Goal: Find specific page/section: Find specific page/section

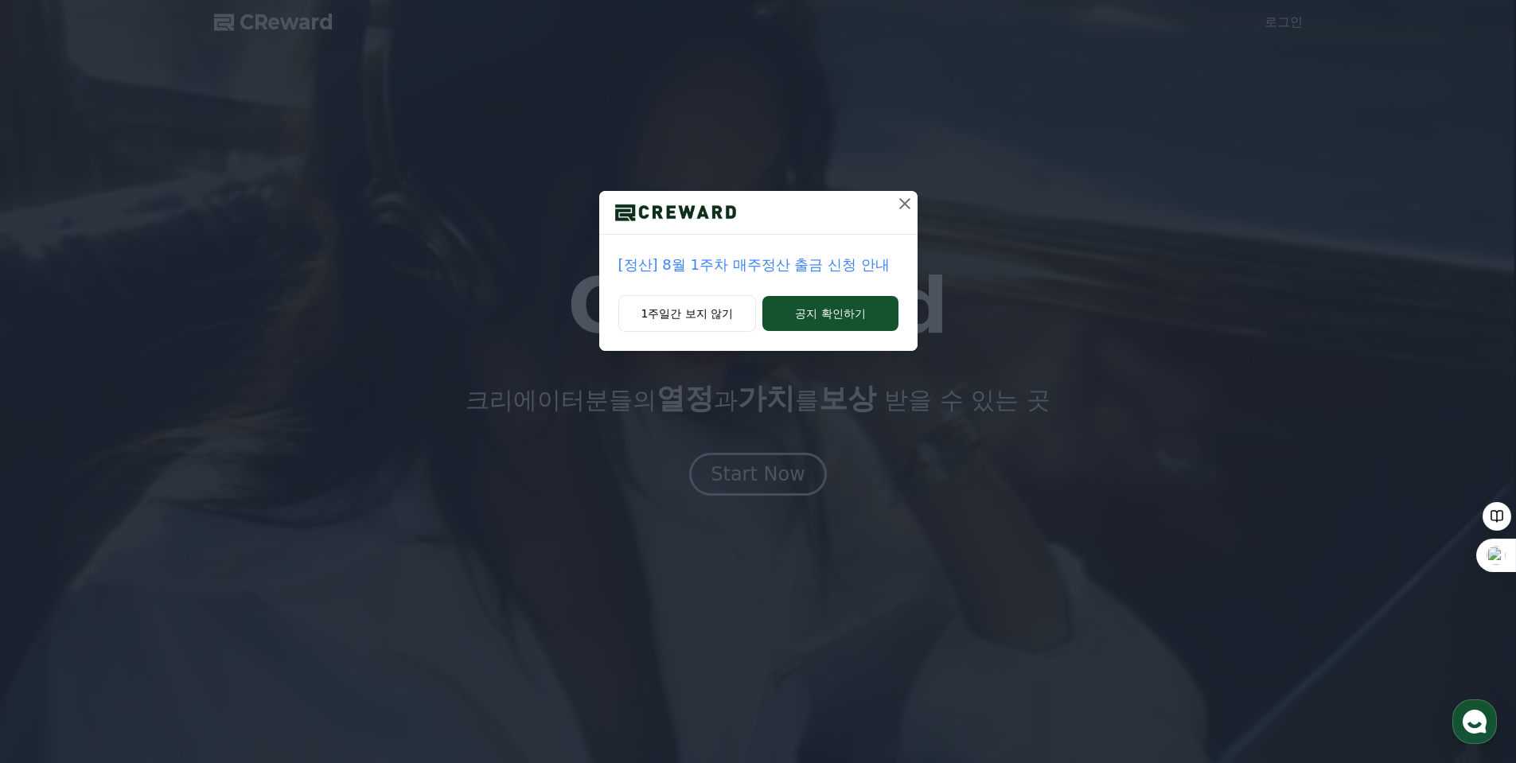
click at [905, 210] on icon at bounding box center [904, 203] width 19 height 19
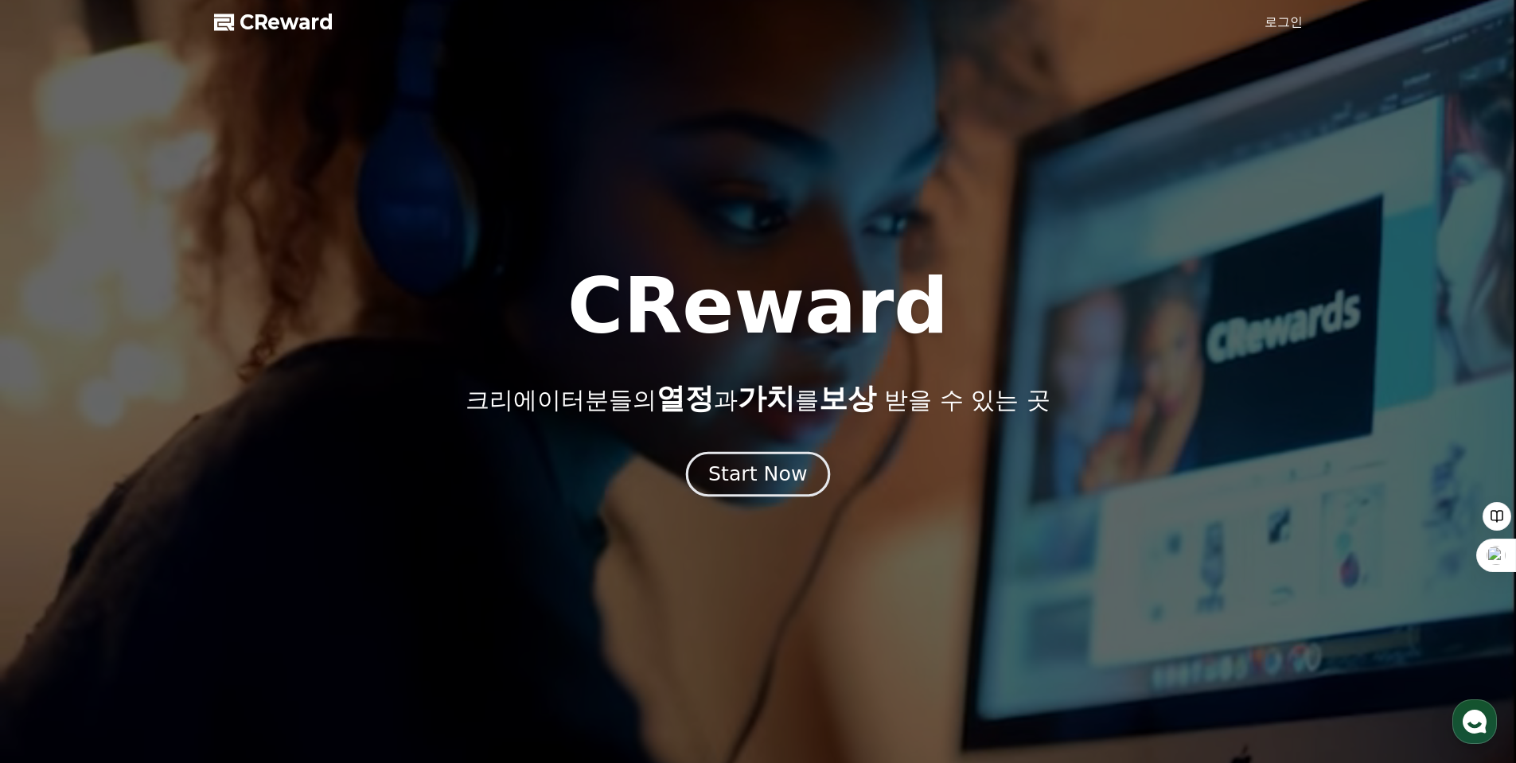
click at [771, 481] on div "Start Now" at bounding box center [757, 474] width 99 height 27
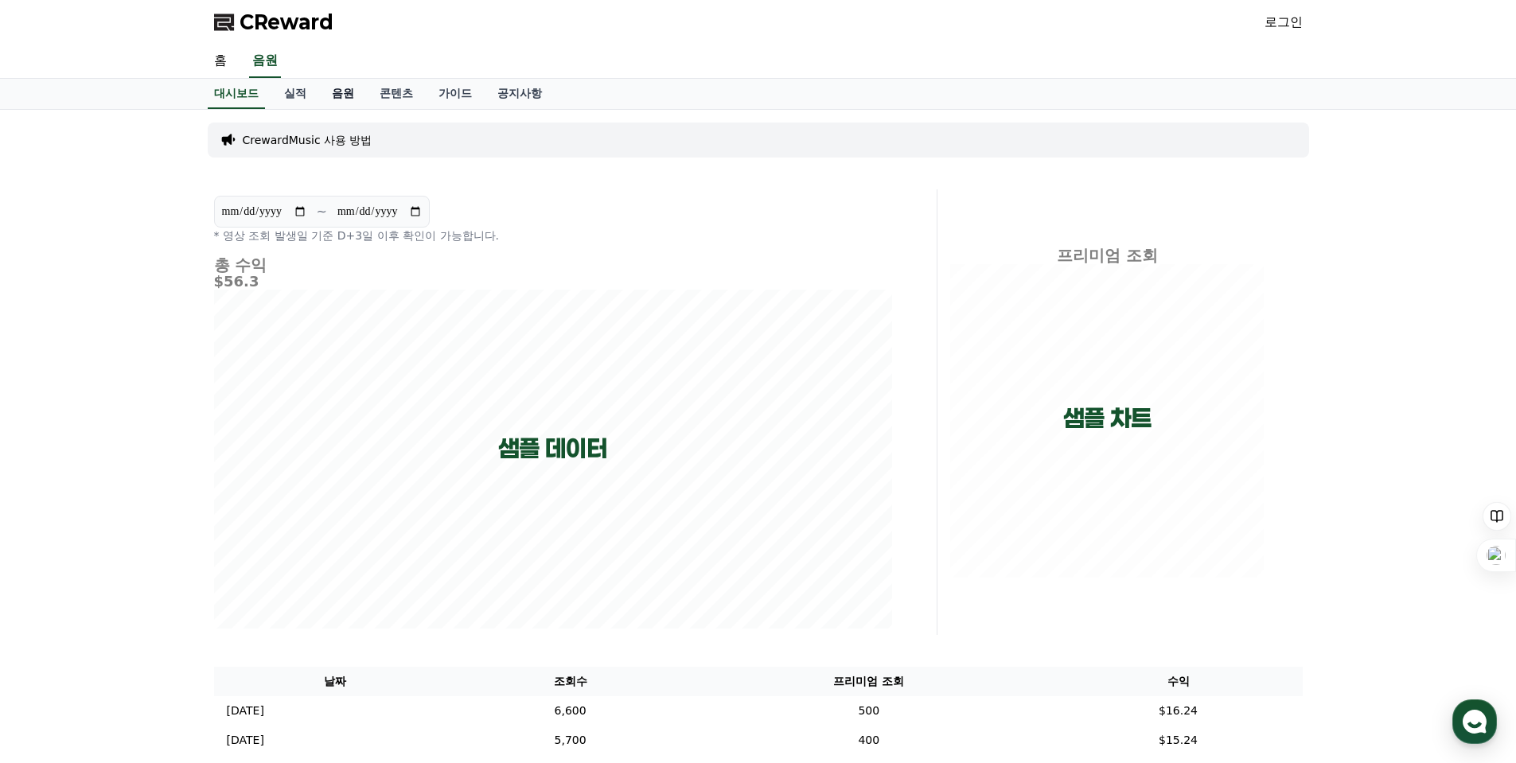
click at [348, 93] on link "음원" at bounding box center [343, 94] width 48 height 30
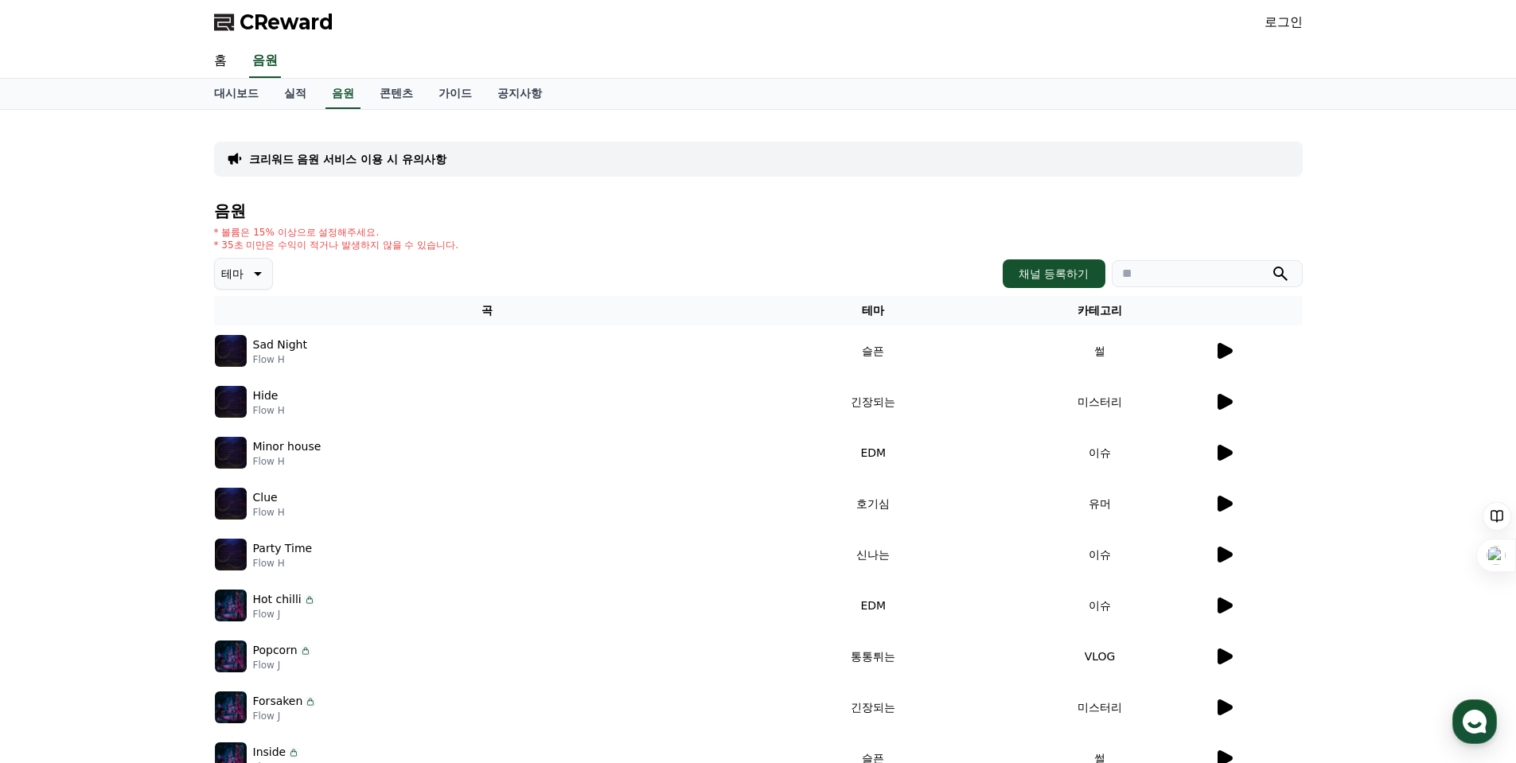
click at [1217, 349] on icon at bounding box center [1223, 350] width 19 height 19
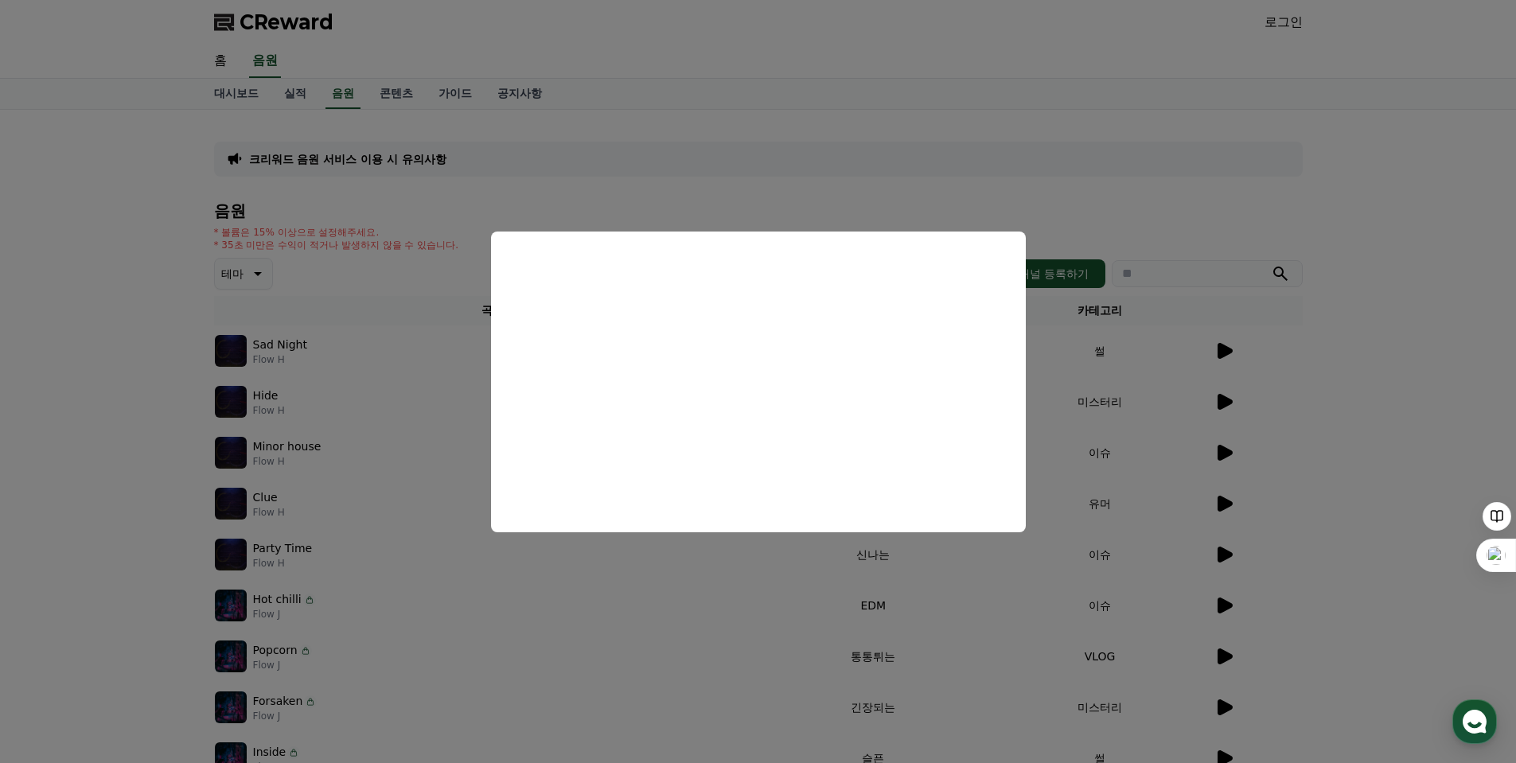
click at [1314, 392] on button "close modal" at bounding box center [758, 381] width 1516 height 763
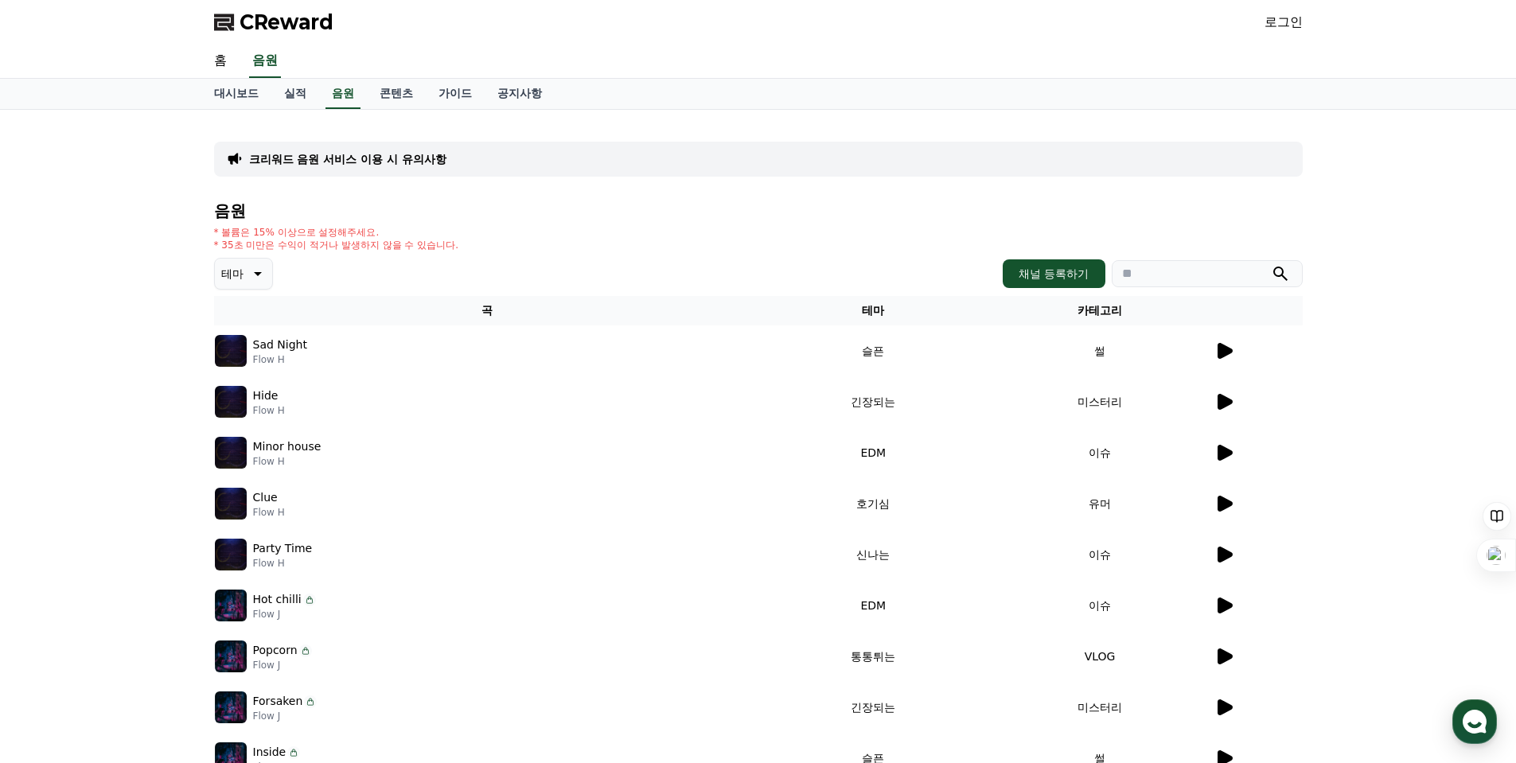
click at [1218, 405] on icon at bounding box center [1225, 402] width 15 height 16
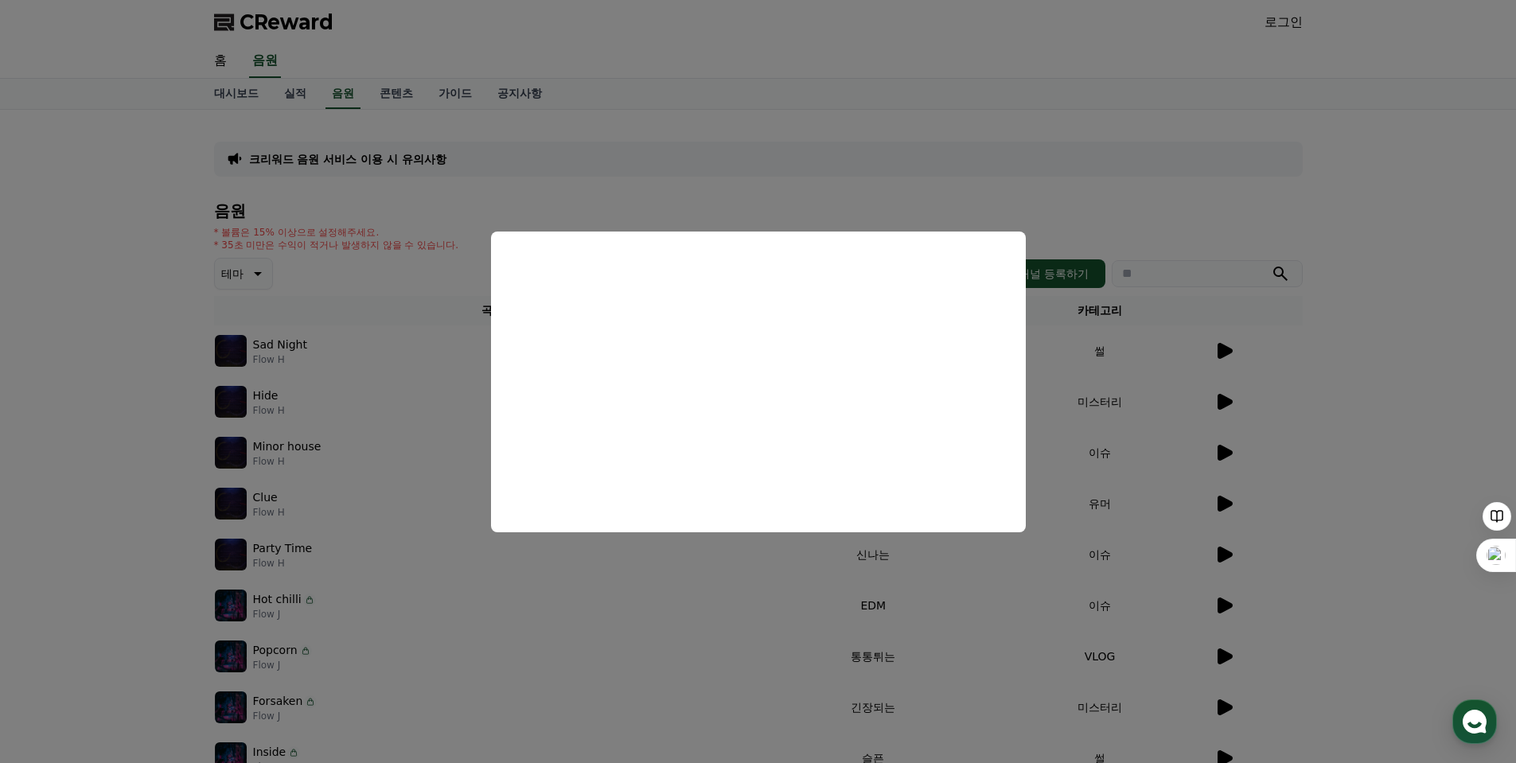
click at [1354, 430] on button "close modal" at bounding box center [758, 381] width 1516 height 763
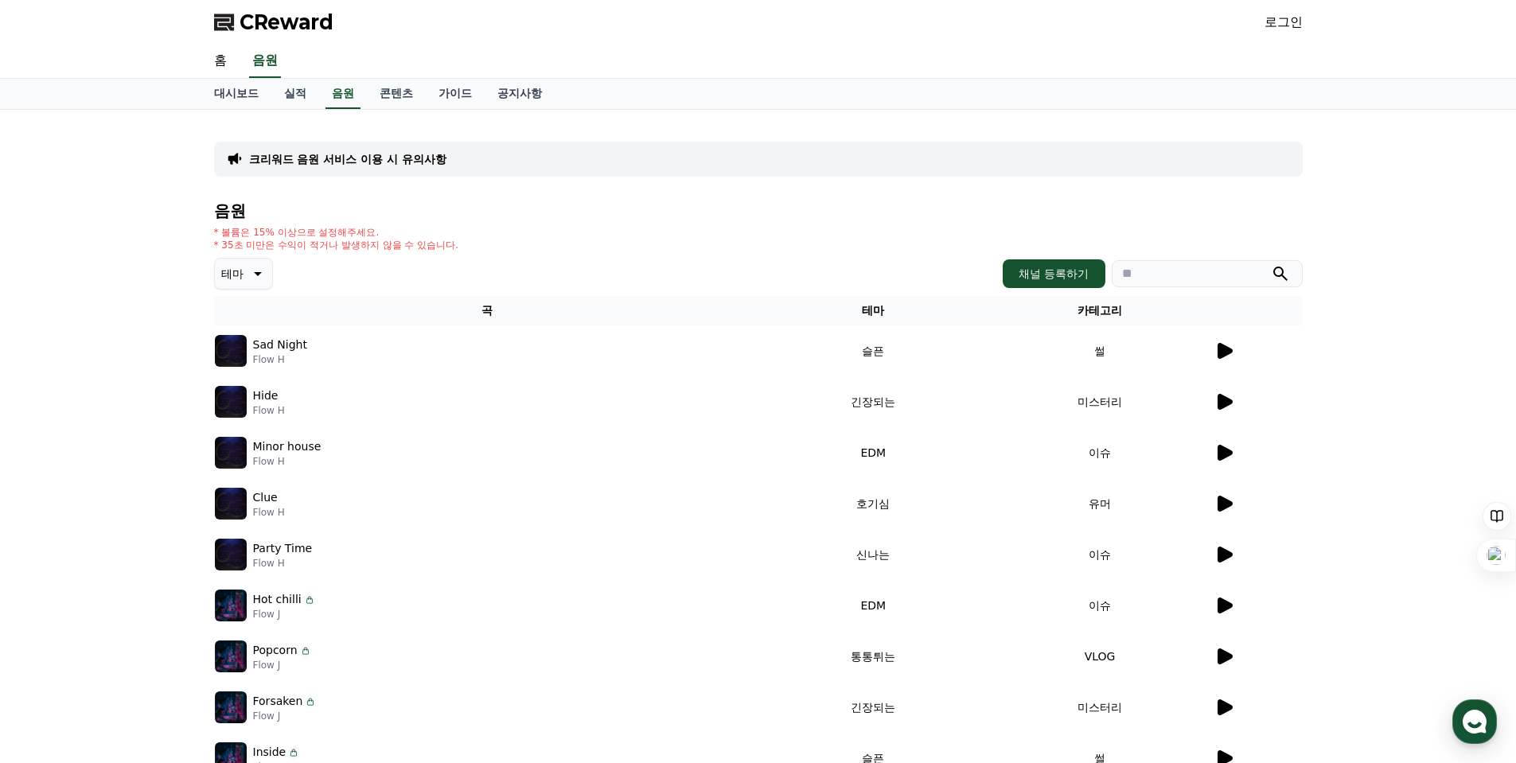
click at [1214, 452] on icon at bounding box center [1223, 452] width 19 height 19
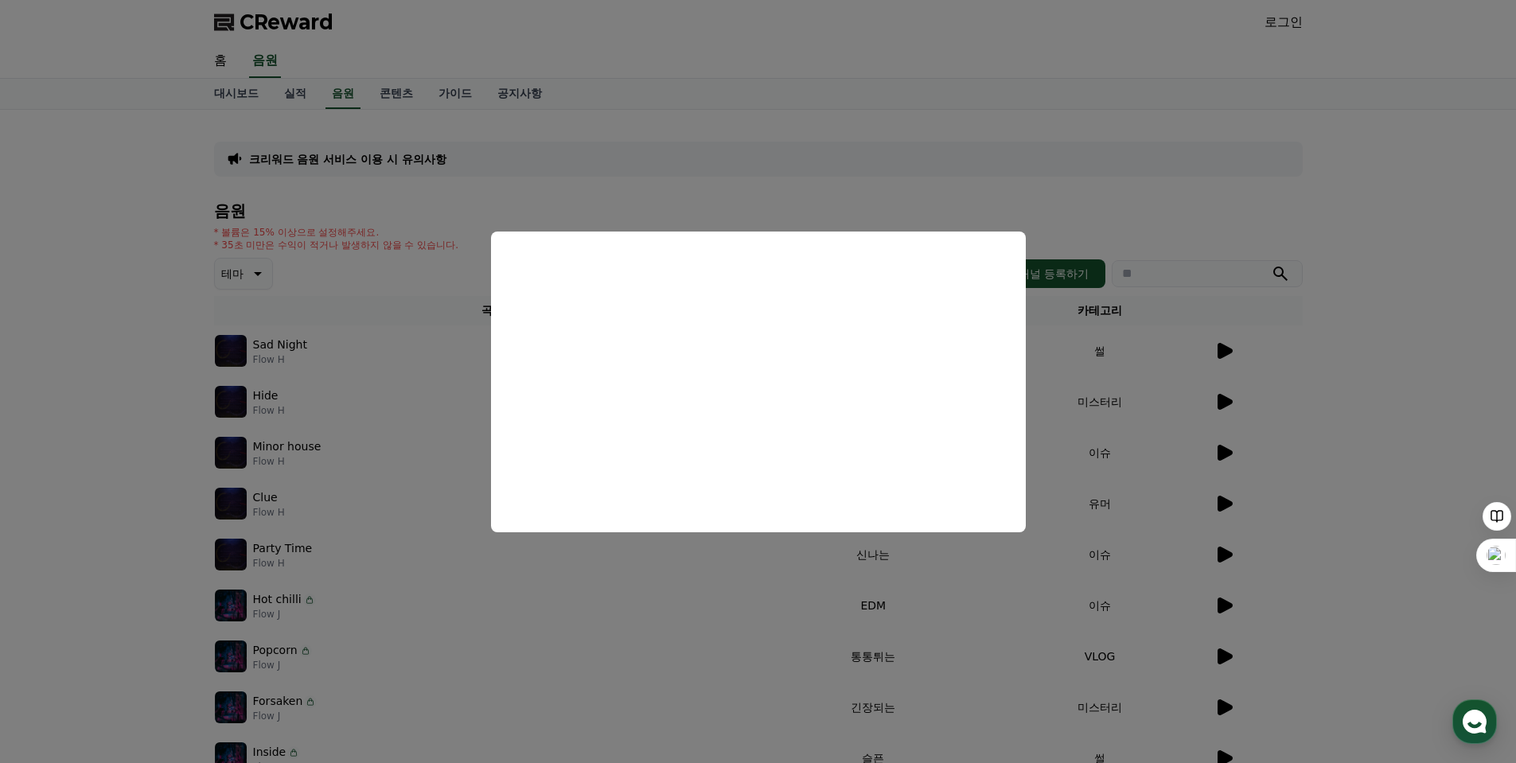
click at [1355, 466] on button "close modal" at bounding box center [758, 381] width 1516 height 763
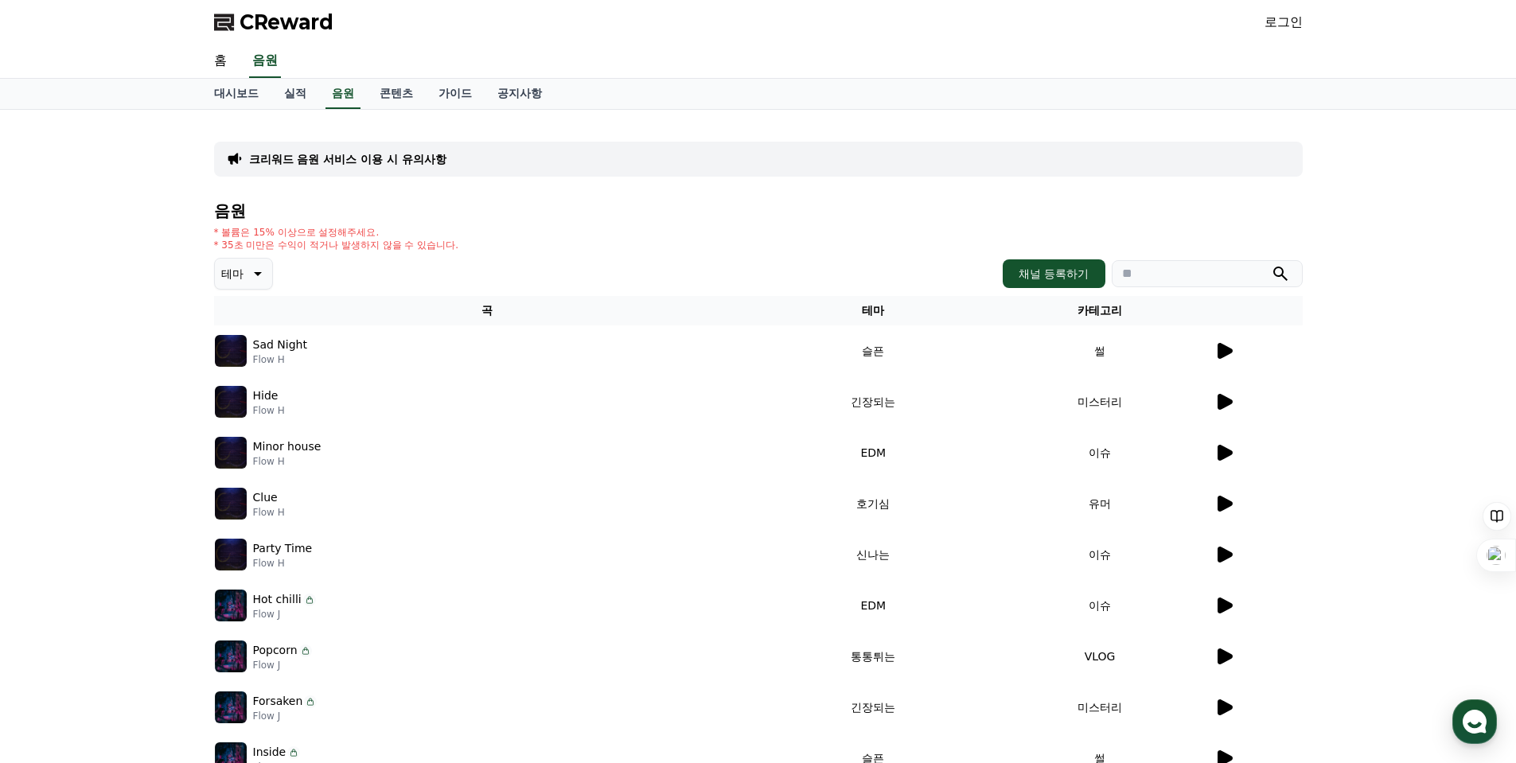
click at [1211, 503] on td "유머" at bounding box center [1100, 503] width 227 height 51
click at [1227, 502] on icon at bounding box center [1225, 504] width 15 height 16
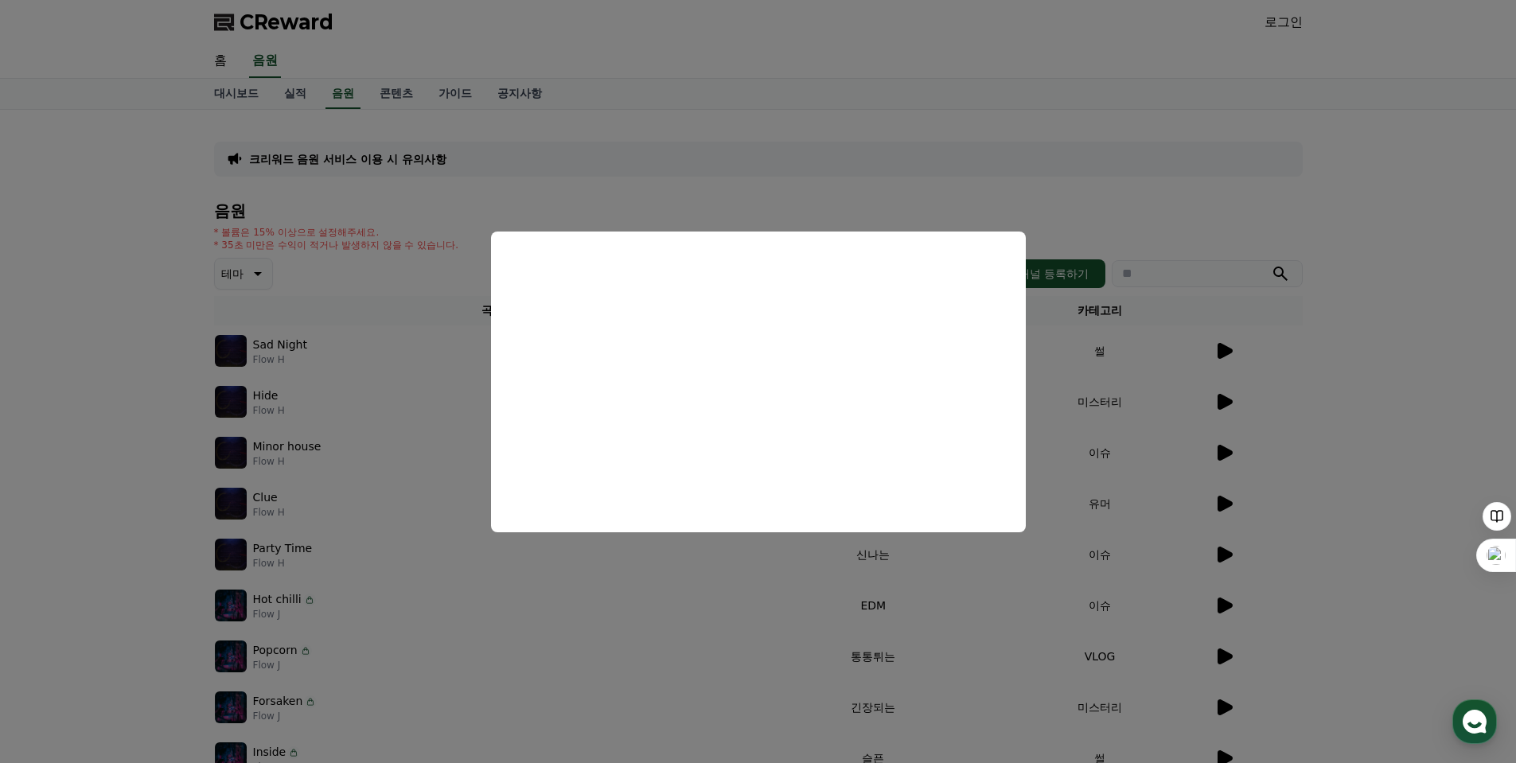
drag, startPoint x: 1289, startPoint y: 444, endPoint x: 1074, endPoint y: 406, distance: 218.2
click at [1289, 443] on button "close modal" at bounding box center [758, 381] width 1516 height 763
